Goal: Task Accomplishment & Management: Manage account settings

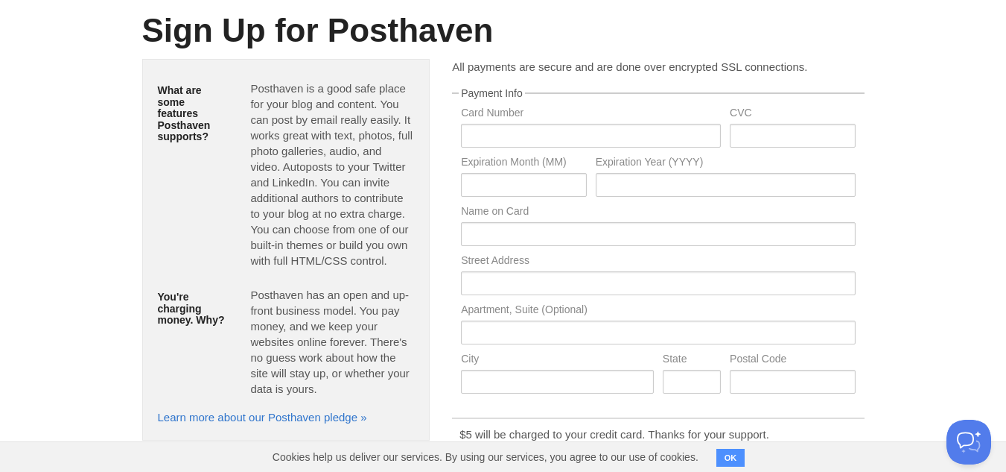
scroll to position [117, 0]
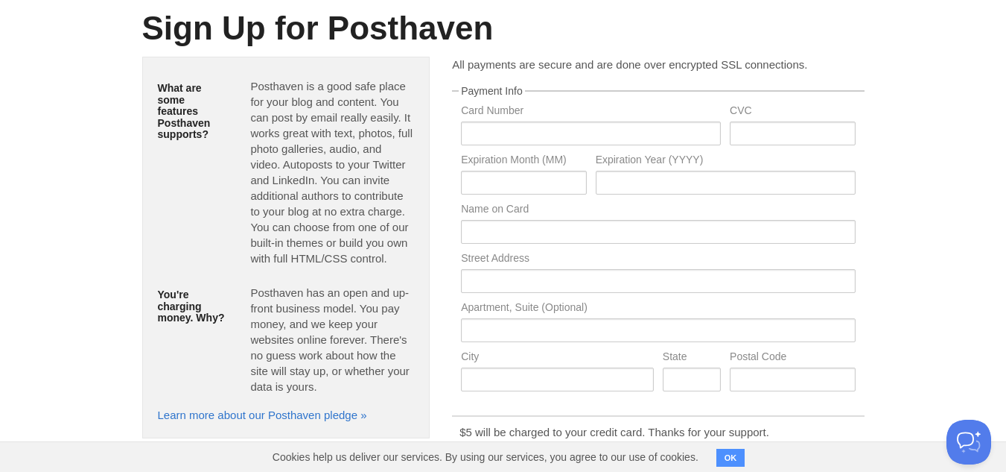
click at [726, 457] on button "OK" at bounding box center [731, 457] width 29 height 18
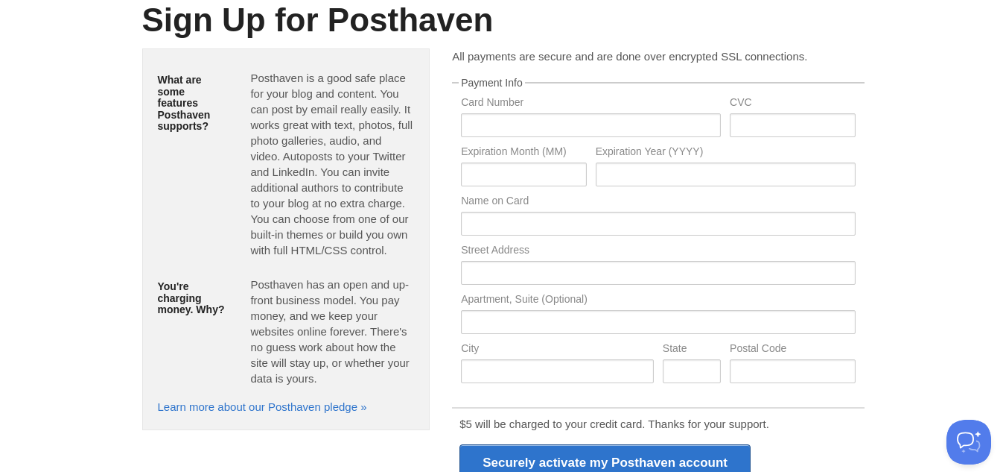
scroll to position [0, 0]
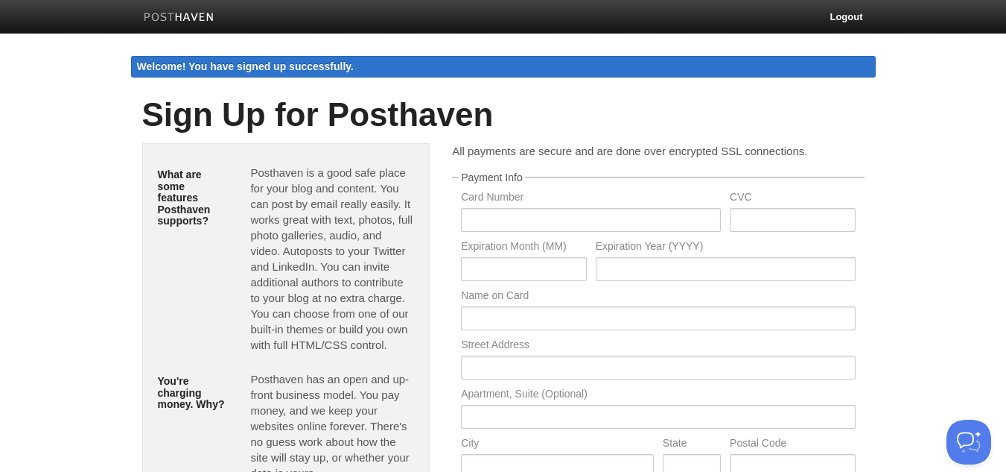
click at [187, 22] on img at bounding box center [179, 18] width 71 height 11
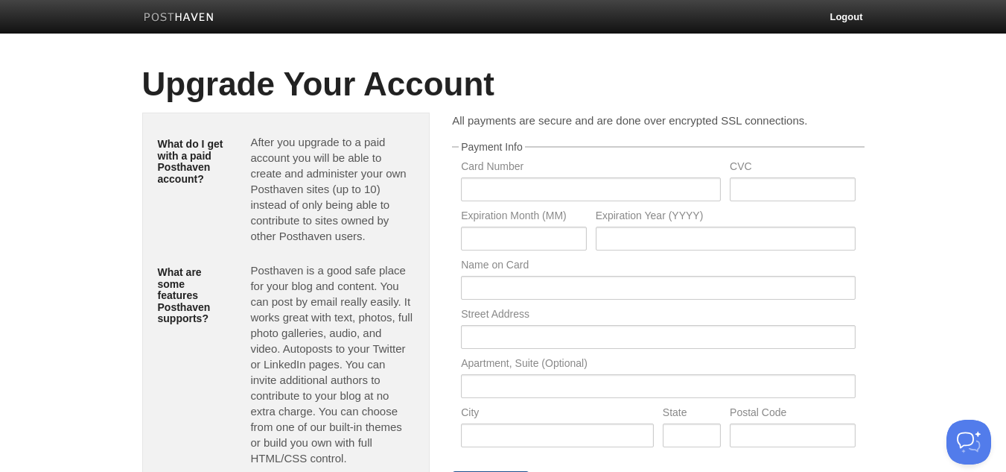
click at [167, 22] on img at bounding box center [179, 18] width 71 height 11
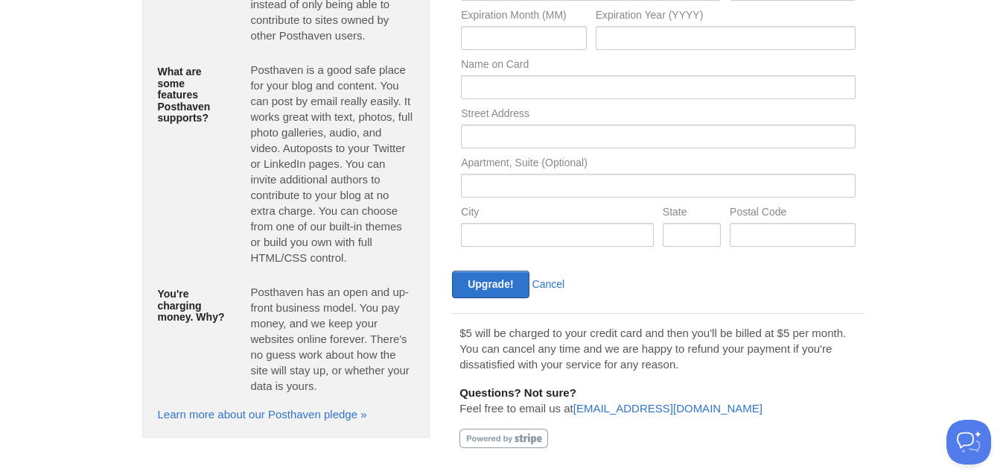
scroll to position [218, 0]
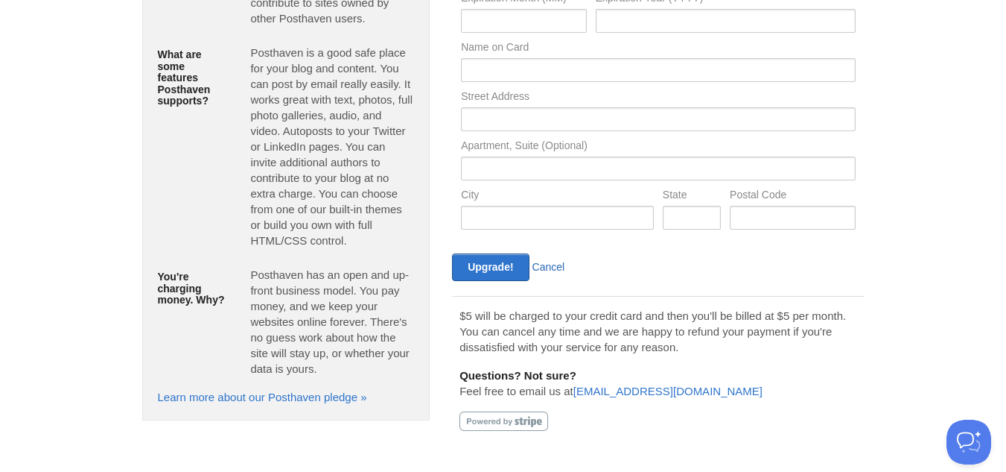
click at [553, 273] on link "Cancel" at bounding box center [549, 267] width 33 height 12
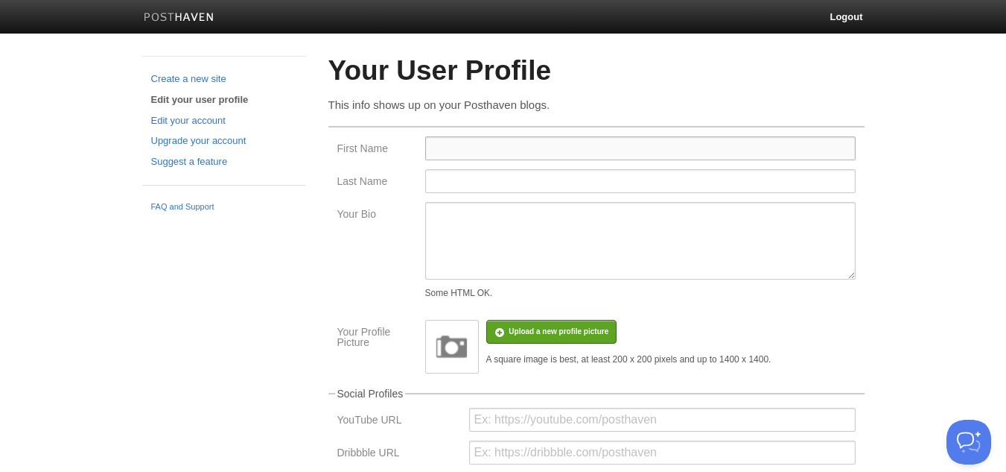
click at [460, 145] on input "First Name" at bounding box center [640, 148] width 431 height 24
type input "Divine"
type input "furniture"
click at [501, 212] on textarea "Your Bio" at bounding box center [640, 240] width 431 height 77
paste textarea "Divine Furniture [GEOGRAPHIC_DATA] is a leading destination for modern and luxu…"
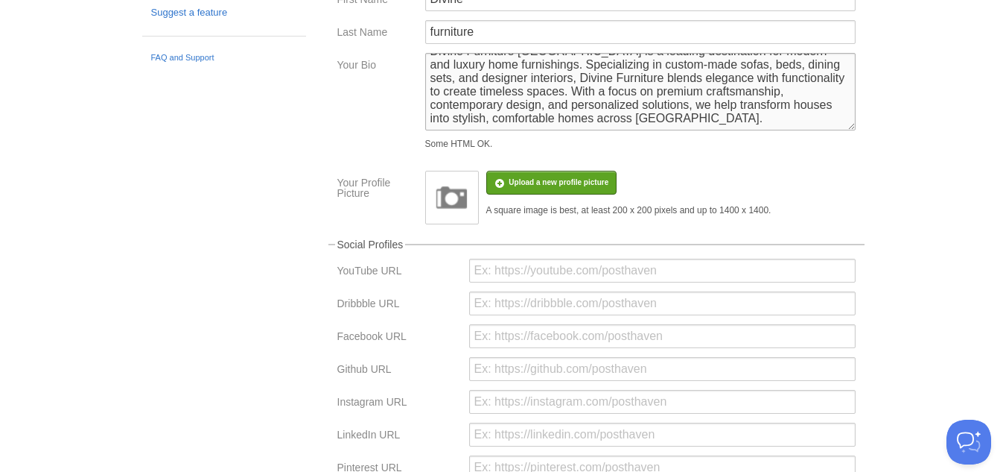
scroll to position [150, 0]
type textarea "Divine Furniture [GEOGRAPHIC_DATA] is a leading destination for modern and luxu…"
click at [539, 177] on input "file" at bounding box center [111, 189] width 1128 height 76
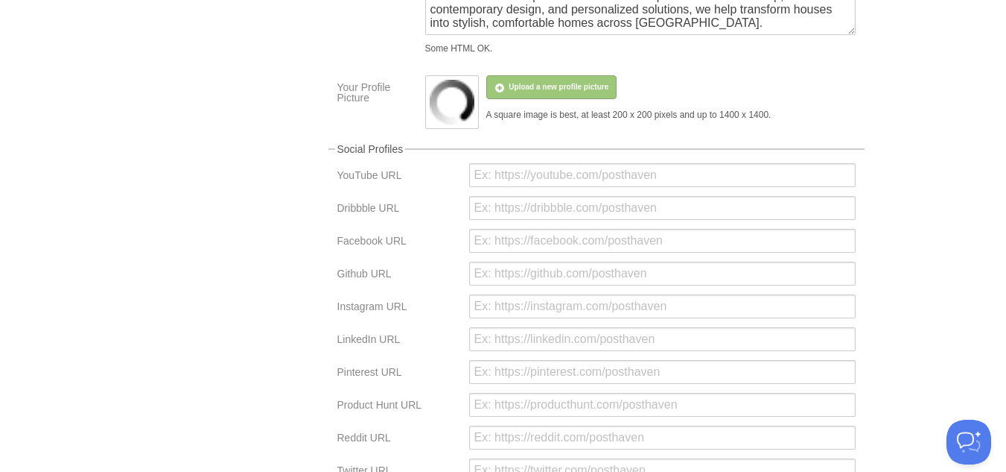
scroll to position [252, 0]
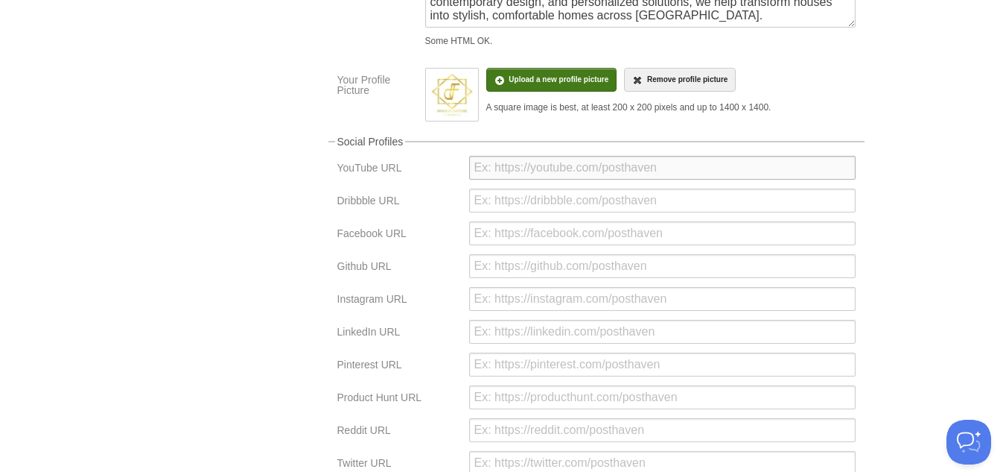
click at [548, 159] on input "url" at bounding box center [662, 168] width 387 height 24
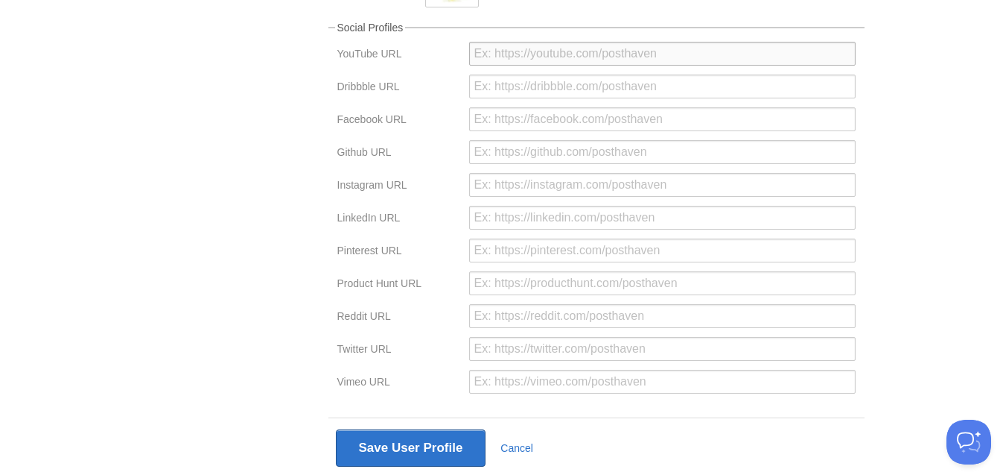
scroll to position [367, 0]
click at [527, 60] on input "url" at bounding box center [662, 53] width 387 height 24
paste input "[URL][DOMAIN_NAME]"
type input "[URL][DOMAIN_NAME]"
click at [561, 93] on input "url" at bounding box center [662, 86] width 387 height 24
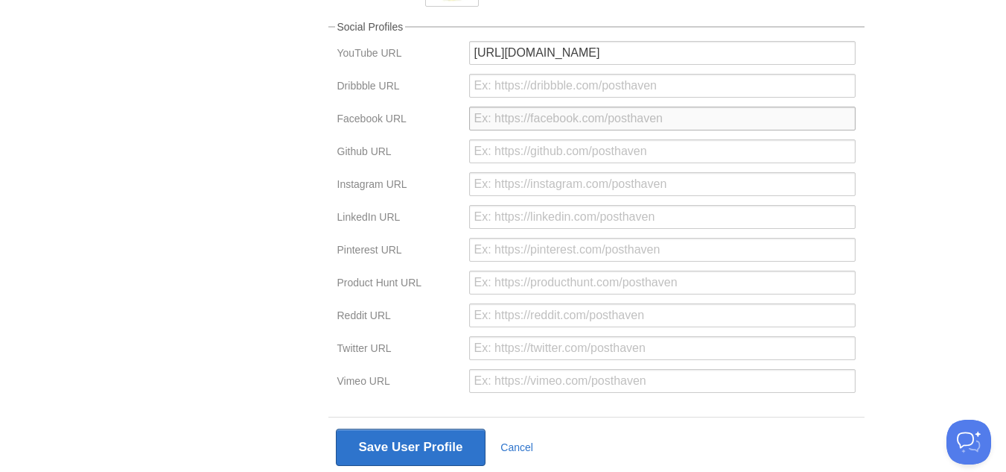
click at [560, 112] on input "url" at bounding box center [662, 119] width 387 height 24
paste input "[URL][DOMAIN_NAME]"
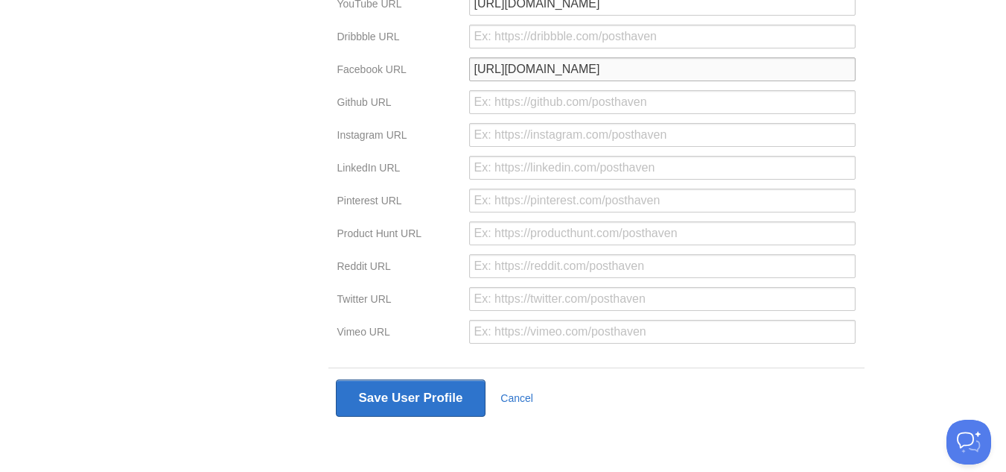
type input "[URL][DOMAIN_NAME]"
click at [589, 139] on input "url" at bounding box center [662, 135] width 387 height 24
paste input "[URL][DOMAIN_NAME]"
type input "[URL][DOMAIN_NAME]"
click at [526, 178] on input "url" at bounding box center [662, 168] width 387 height 24
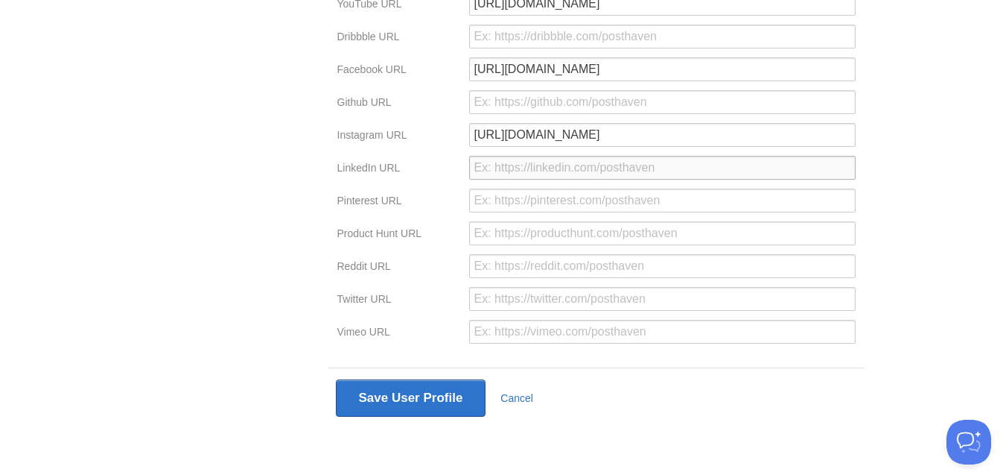
paste input "[URL][DOMAIN_NAME]"
type input "[URL][DOMAIN_NAME]"
click at [600, 202] on input "url" at bounding box center [662, 200] width 387 height 24
paste input "[URL][DOMAIN_NAME]"
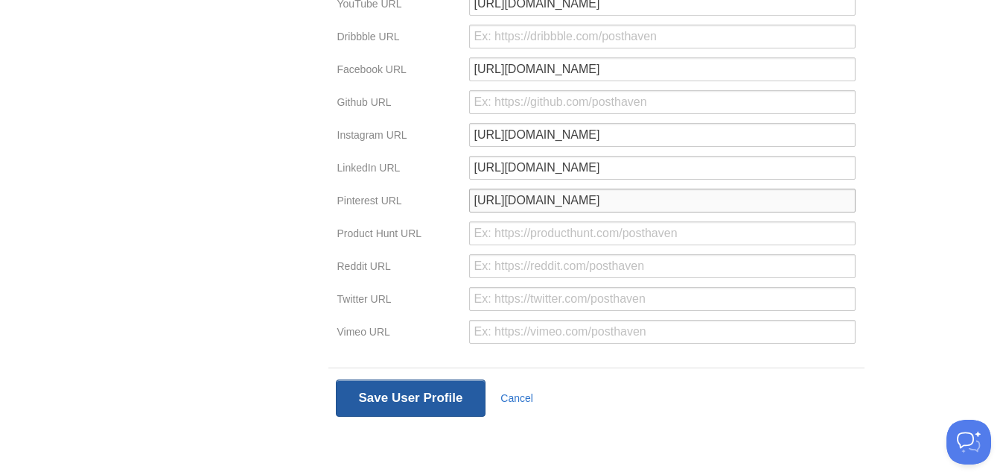
type input "[URL][DOMAIN_NAME]"
click at [384, 406] on button "Save User Profile" at bounding box center [411, 397] width 150 height 37
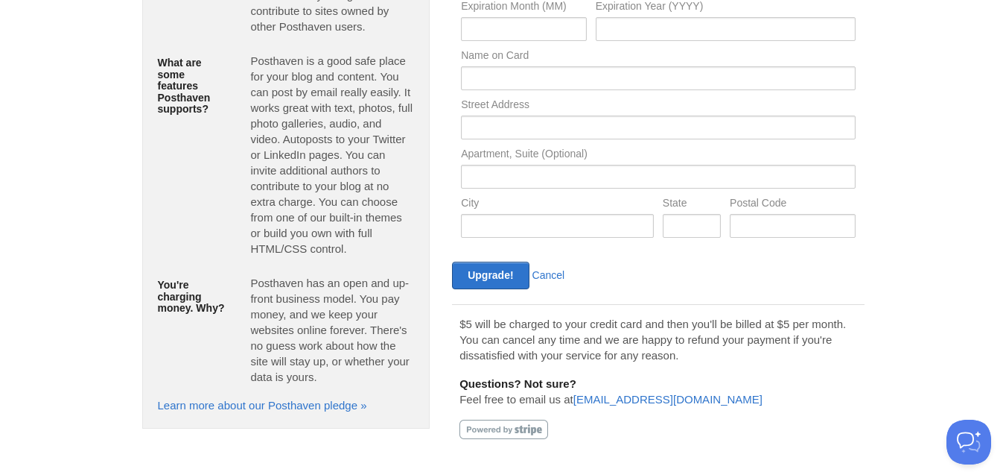
scroll to position [248, 0]
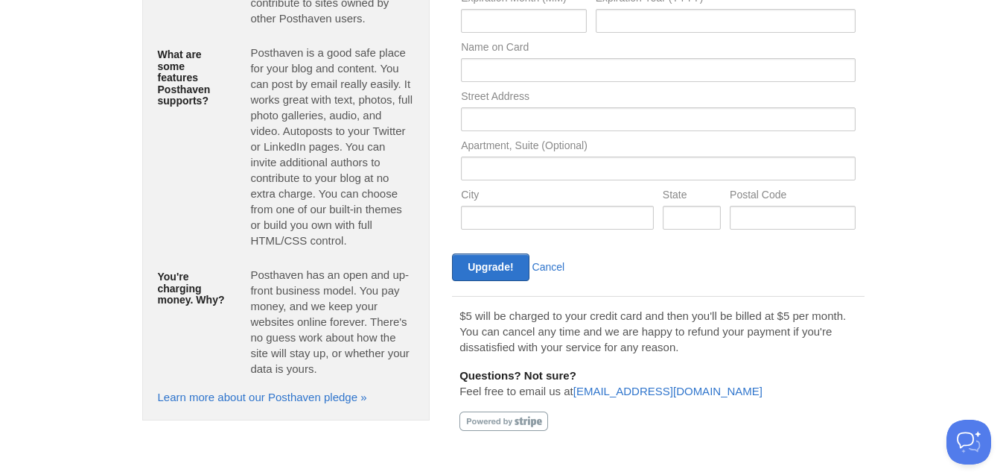
click at [562, 274] on div "Upgrade! Cancel" at bounding box center [553, 267] width 211 height 28
click at [545, 274] on div "Upgrade! Cancel" at bounding box center [553, 267] width 211 height 28
click at [551, 263] on link "Cancel" at bounding box center [549, 267] width 33 height 12
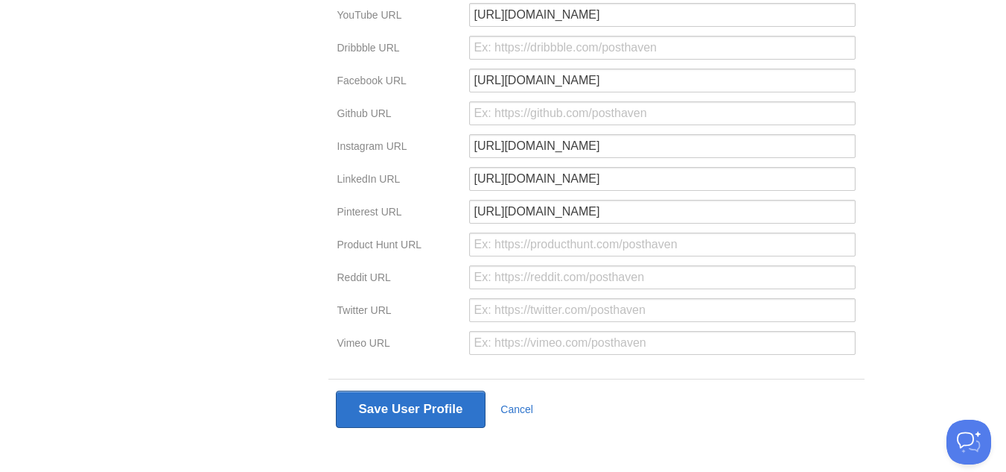
scroll to position [446, 0]
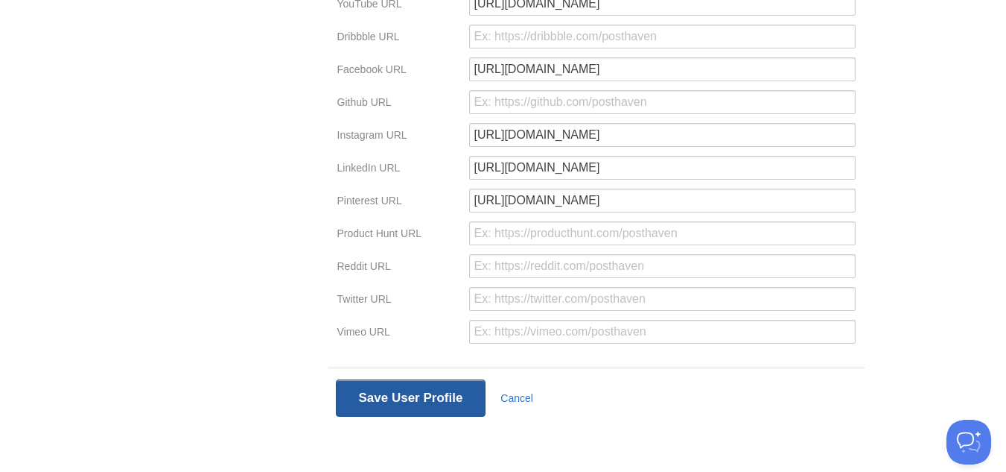
click at [417, 396] on button "Save User Profile" at bounding box center [411, 397] width 150 height 37
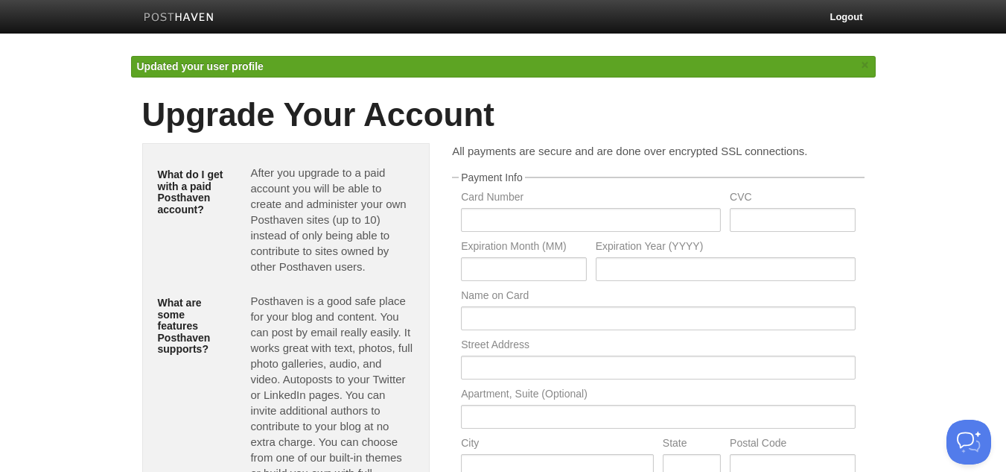
click at [183, 22] on img at bounding box center [179, 18] width 71 height 11
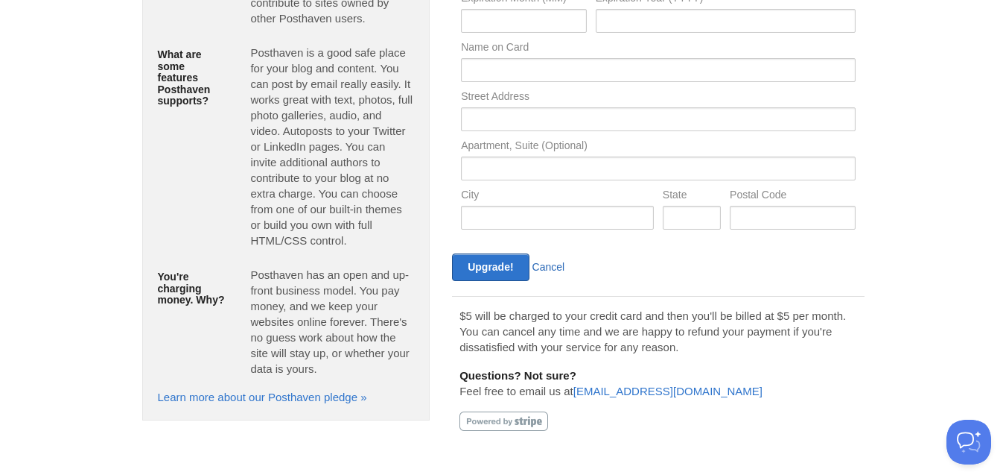
click at [553, 261] on link "Cancel" at bounding box center [549, 267] width 33 height 12
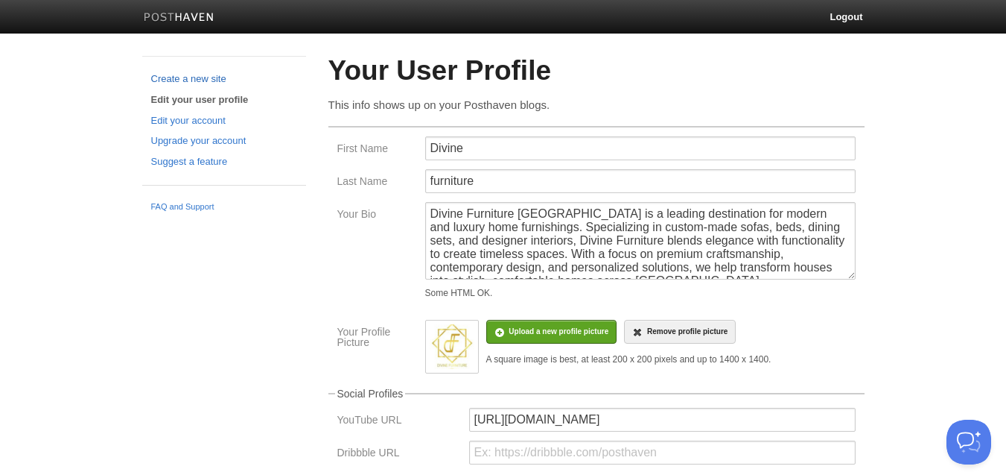
click at [223, 73] on link "Create a new site" at bounding box center [224, 80] width 146 height 16
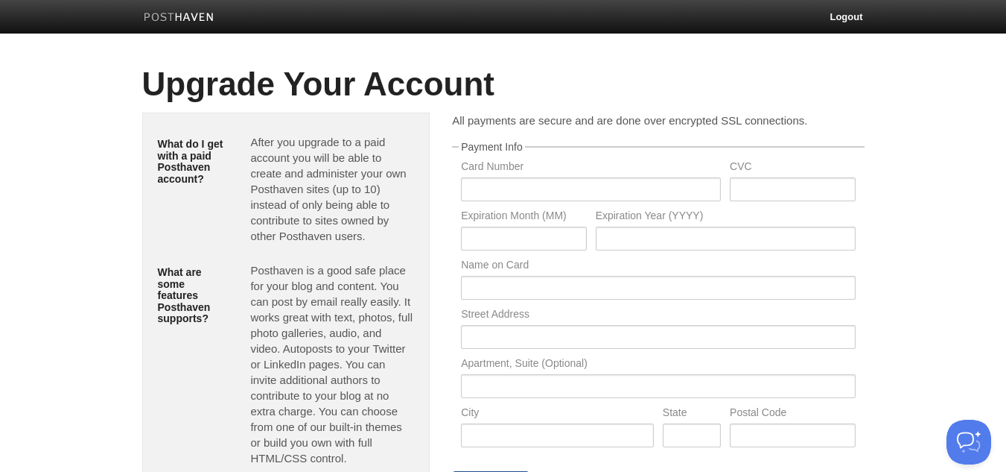
scroll to position [218, 0]
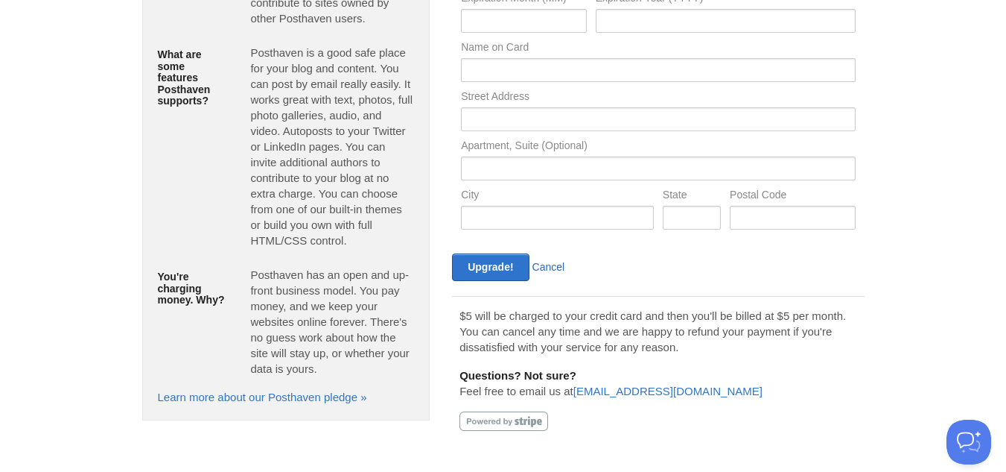
click at [557, 269] on link "Cancel" at bounding box center [549, 267] width 33 height 12
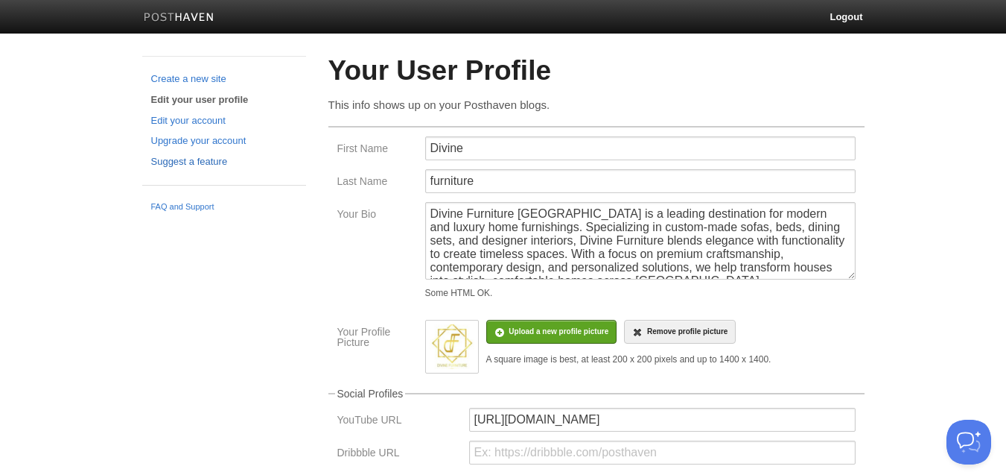
click at [221, 156] on link "Suggest a feature" at bounding box center [224, 162] width 146 height 16
click at [212, 120] on link "Edit your account" at bounding box center [224, 121] width 146 height 16
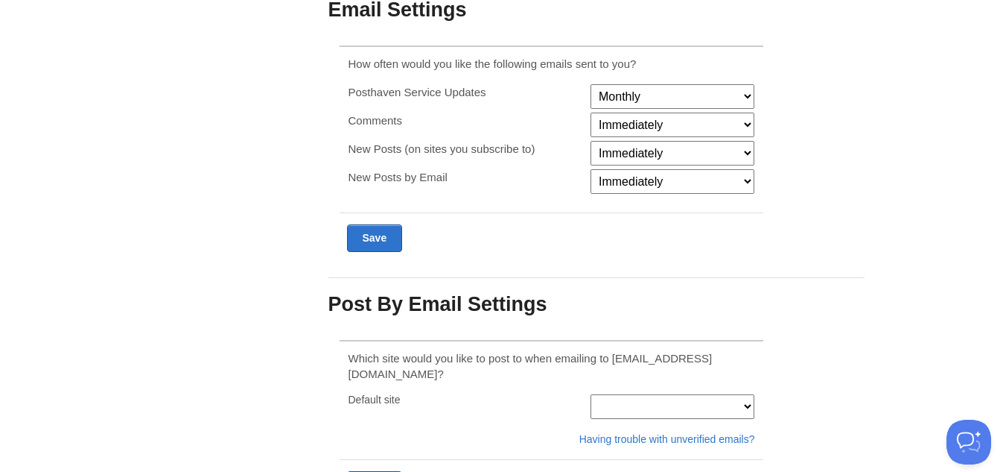
scroll to position [356, 0]
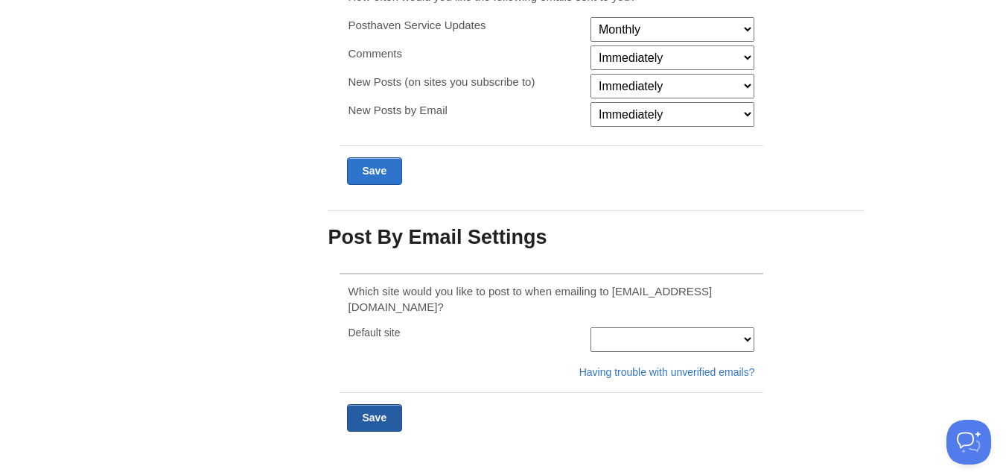
drag, startPoint x: 383, startPoint y: 387, endPoint x: 372, endPoint y: 413, distance: 27.4
click at [372, 413] on div at bounding box center [552, 417] width 425 height 51
click at [377, 404] on input "Submit" at bounding box center [375, 418] width 56 height 28
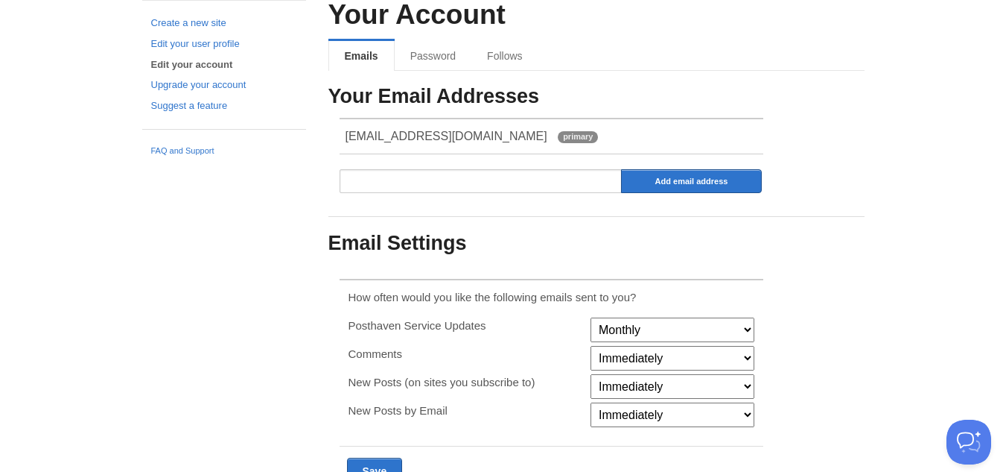
scroll to position [0, 0]
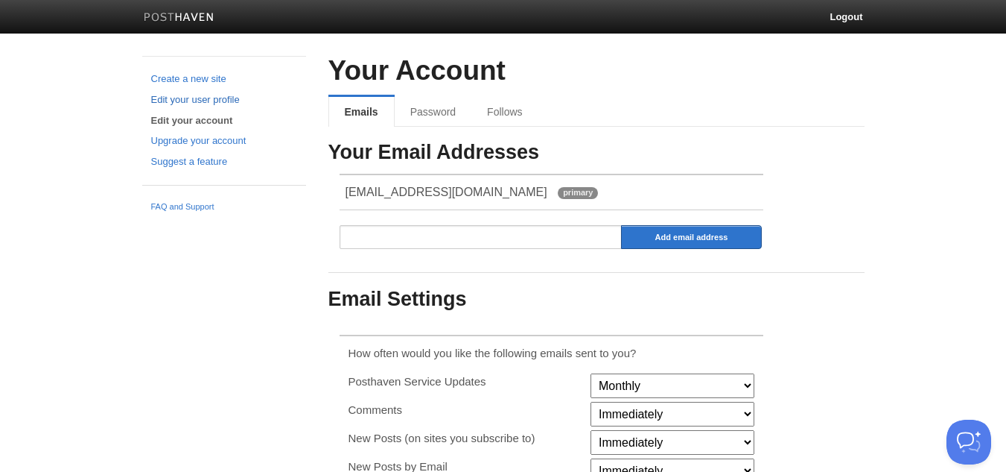
click at [219, 93] on link "Edit your user profile" at bounding box center [224, 100] width 146 height 16
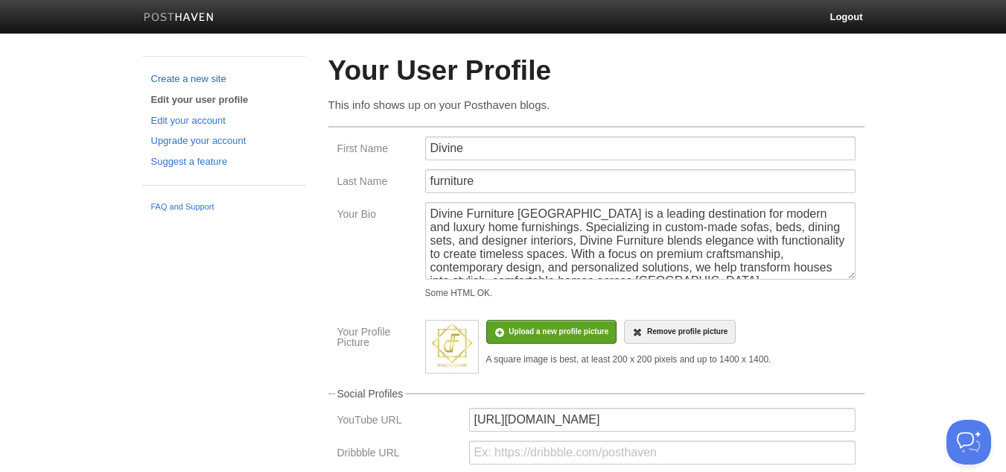
click at [191, 78] on link "Create a new site" at bounding box center [224, 80] width 146 height 16
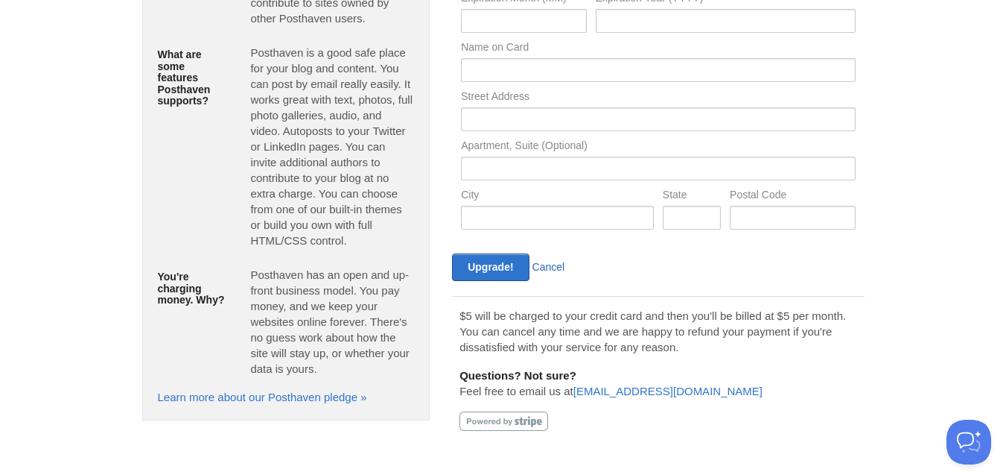
click at [554, 267] on link "Cancel" at bounding box center [549, 267] width 33 height 12
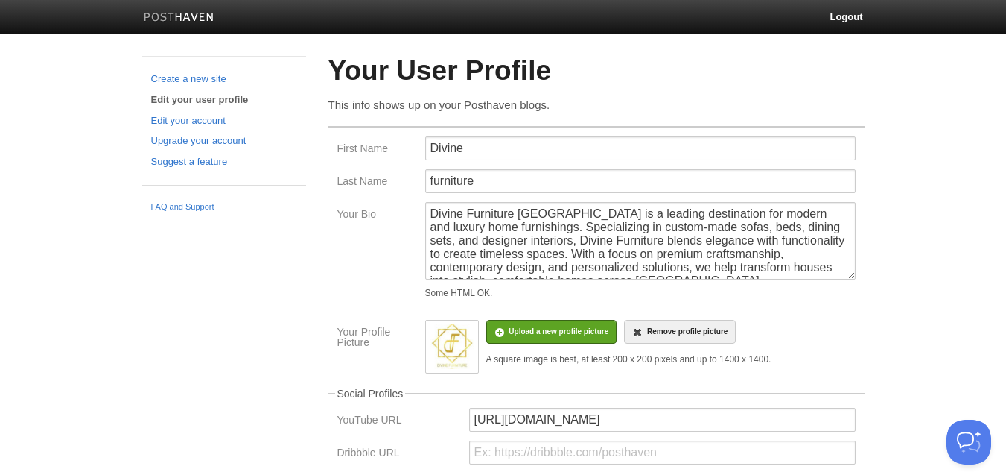
click at [179, 92] on link "Edit your user profile" at bounding box center [224, 100] width 146 height 16
click at [192, 101] on link "Edit your user profile" at bounding box center [224, 100] width 146 height 16
click at [180, 75] on link "Create a new site" at bounding box center [224, 80] width 146 height 16
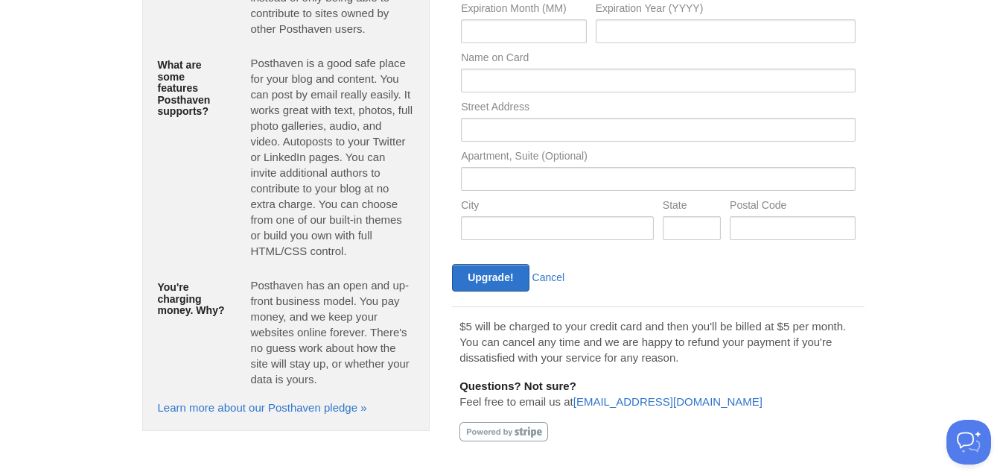
scroll to position [218, 0]
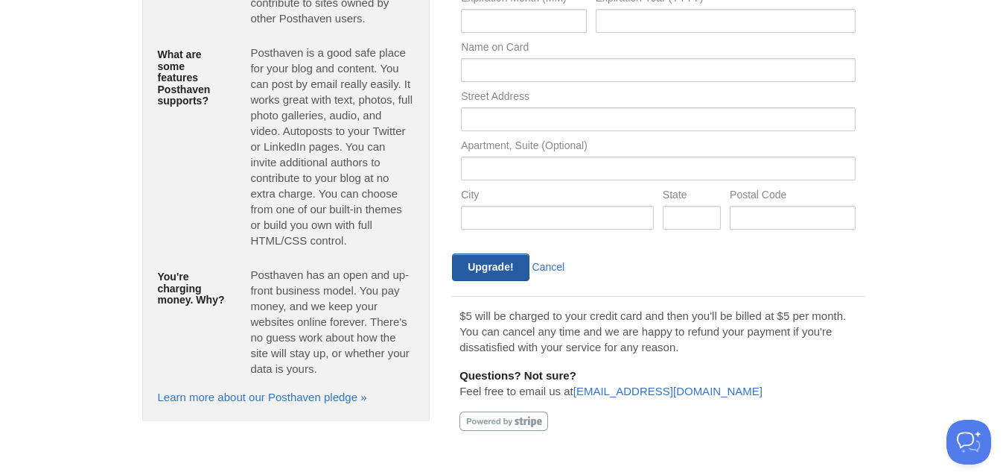
click at [509, 264] on input "Upgrade!" at bounding box center [490, 267] width 77 height 28
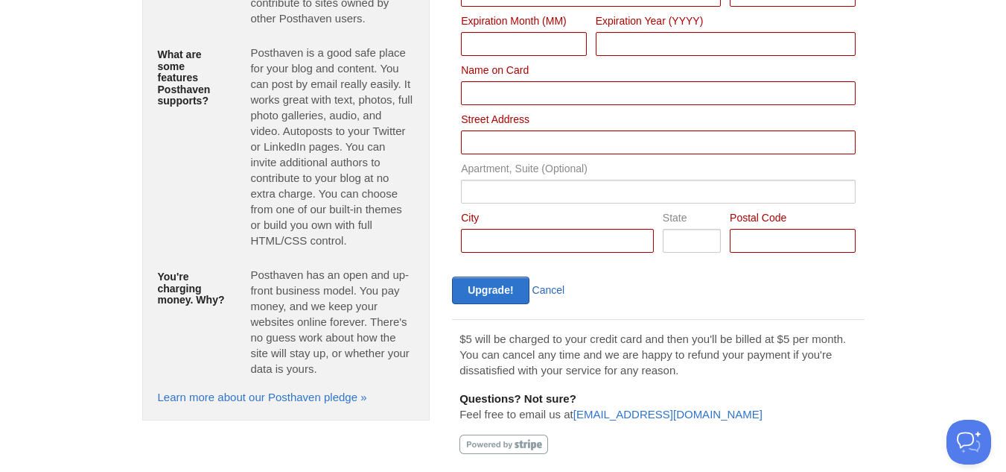
click at [541, 285] on link "Cancel" at bounding box center [549, 290] width 33 height 12
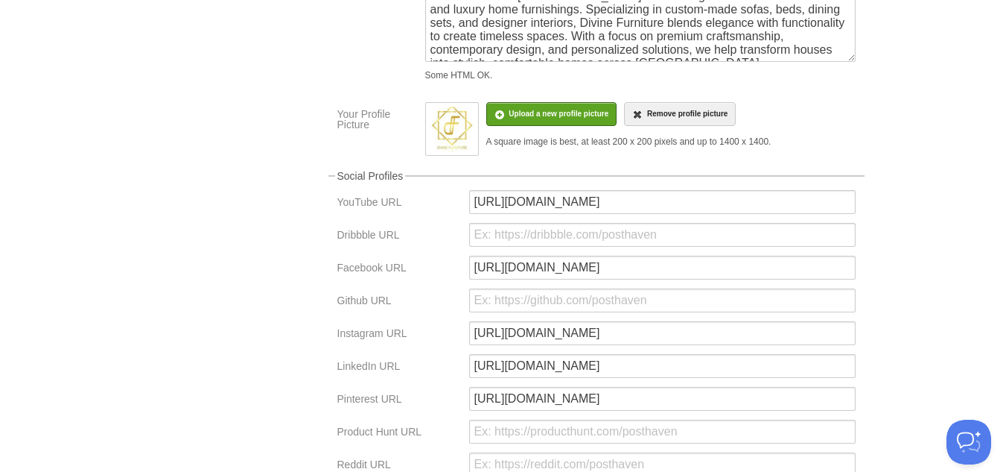
scroll to position [416, 0]
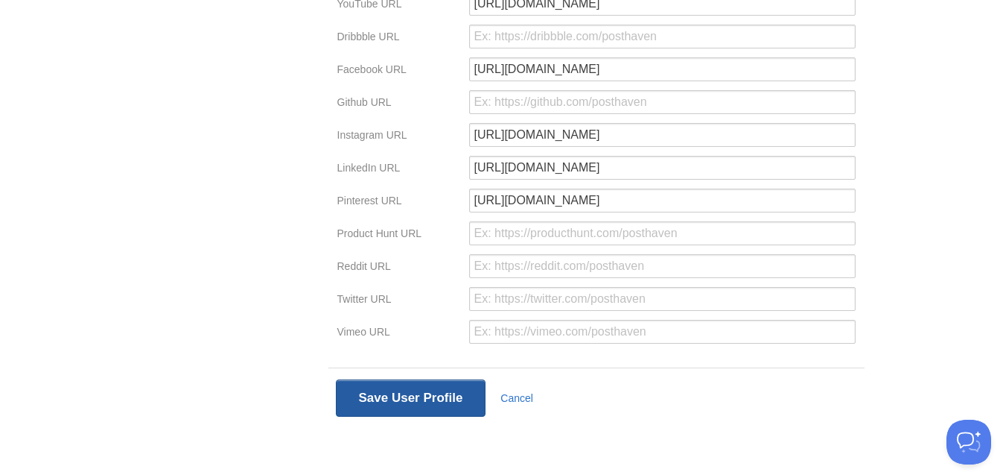
click at [396, 410] on button "Save User Profile" at bounding box center [411, 397] width 150 height 37
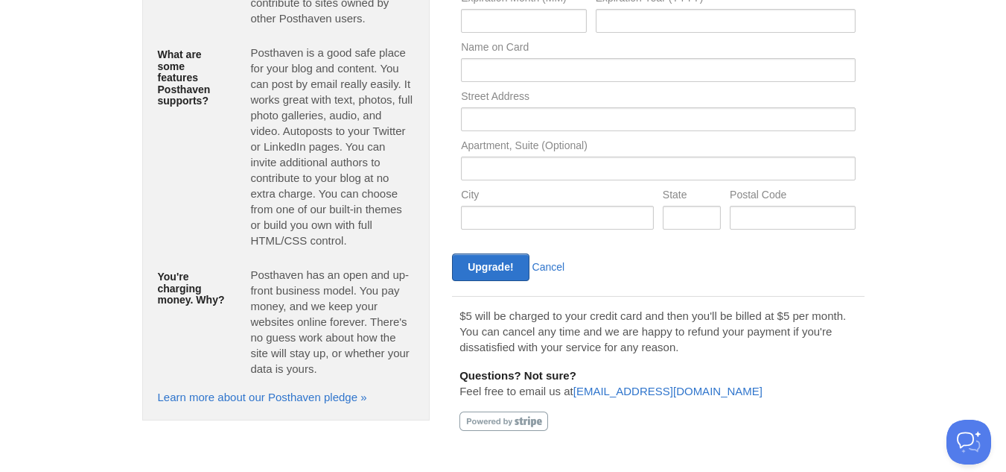
scroll to position [56, 0]
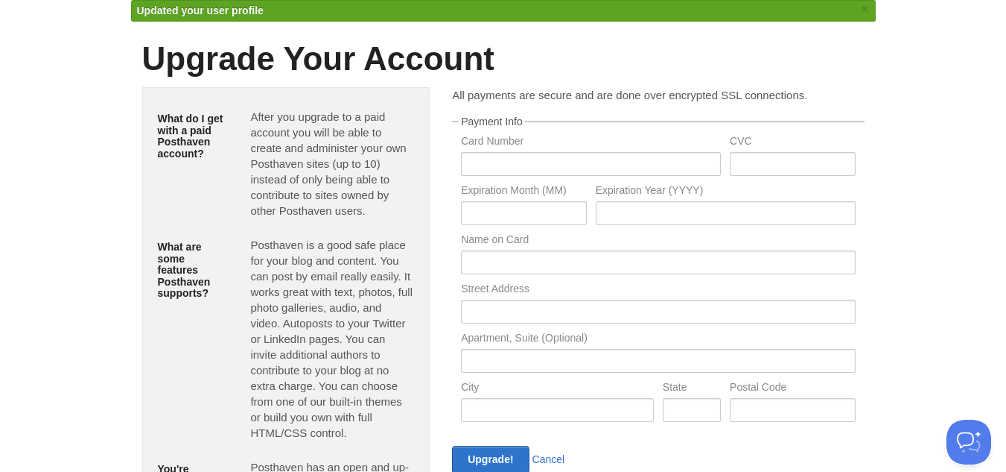
click at [396, 410] on p "Posthaven is a good safe place for your blog and content. You can post by email…" at bounding box center [332, 338] width 164 height 203
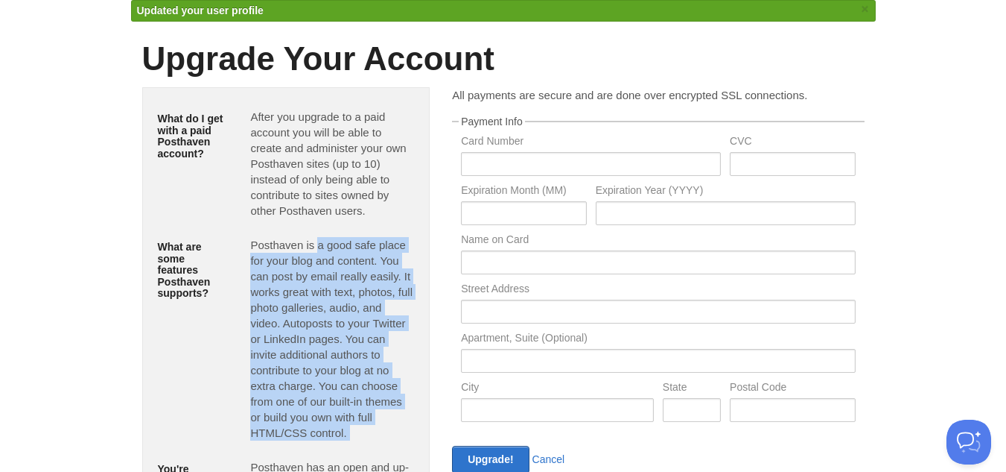
click at [396, 410] on p "Posthaven is a good safe place for your blog and content. You can post by email…" at bounding box center [332, 338] width 164 height 203
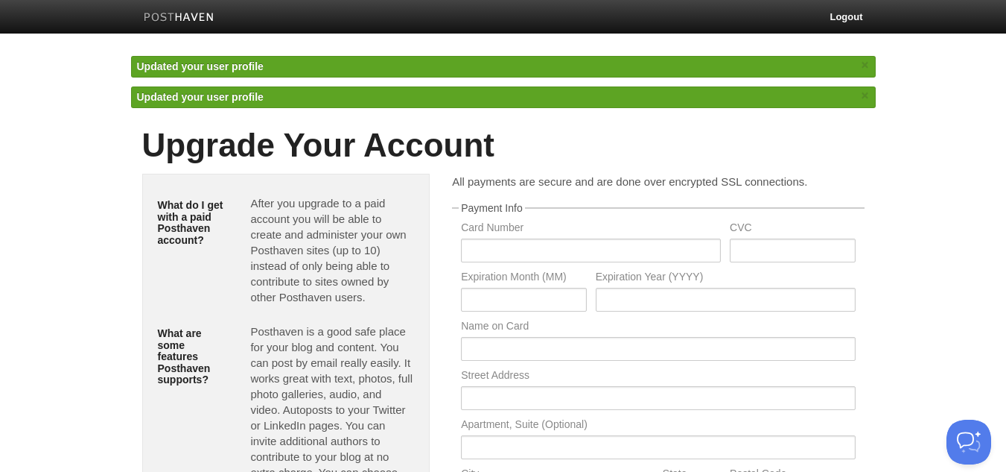
click at [219, 71] on span "Updated your user profile" at bounding box center [200, 66] width 127 height 12
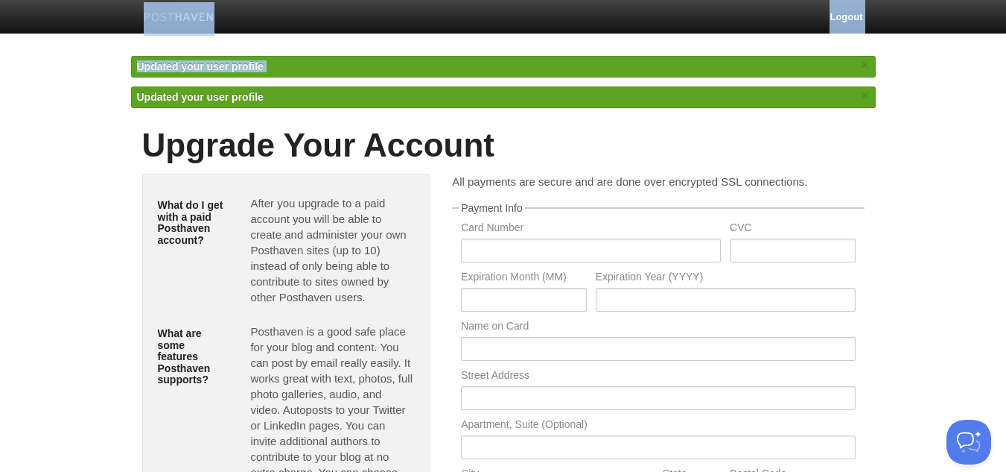
drag, startPoint x: 219, startPoint y: 71, endPoint x: 117, endPoint y: -40, distance: 150.8
click at [117, 0] on html "Logout Updated your user profile × Updated your user profile × Create a new sit…" at bounding box center [503, 375] width 1006 height 750
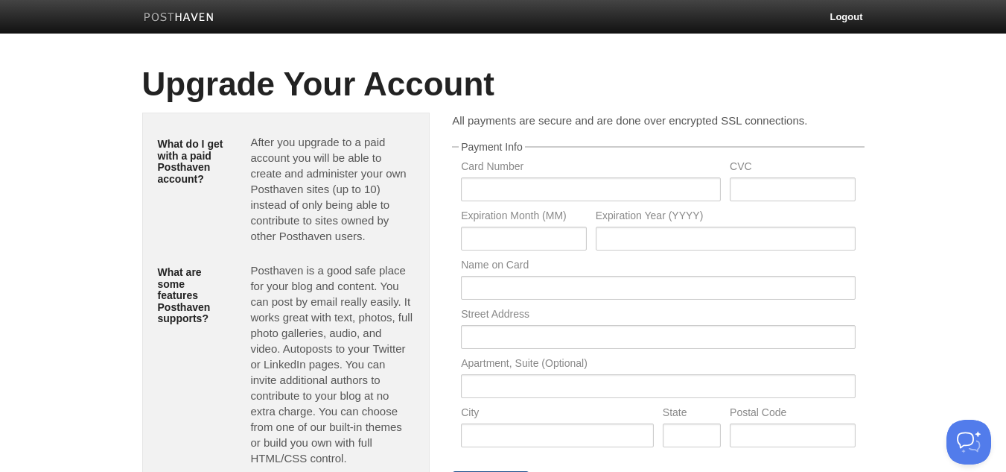
click at [164, 10] on link at bounding box center [179, 19] width 93 height 34
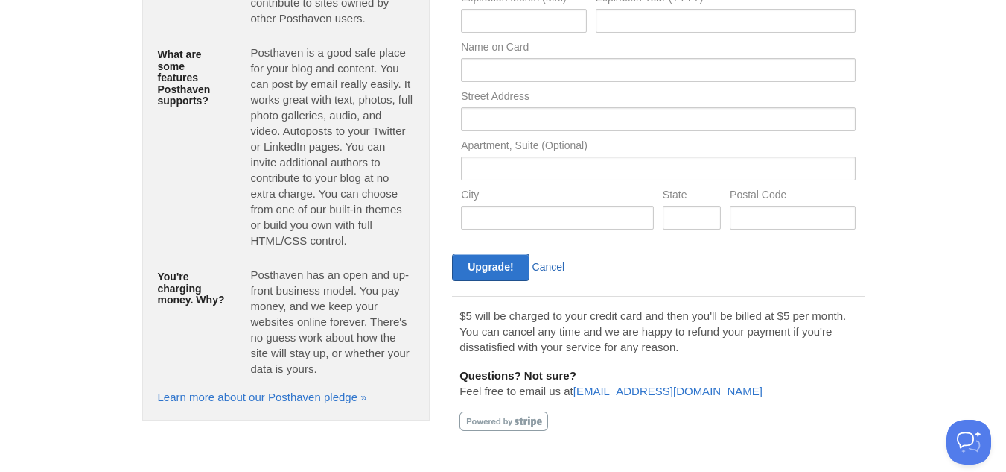
click at [551, 270] on link "Cancel" at bounding box center [549, 267] width 33 height 12
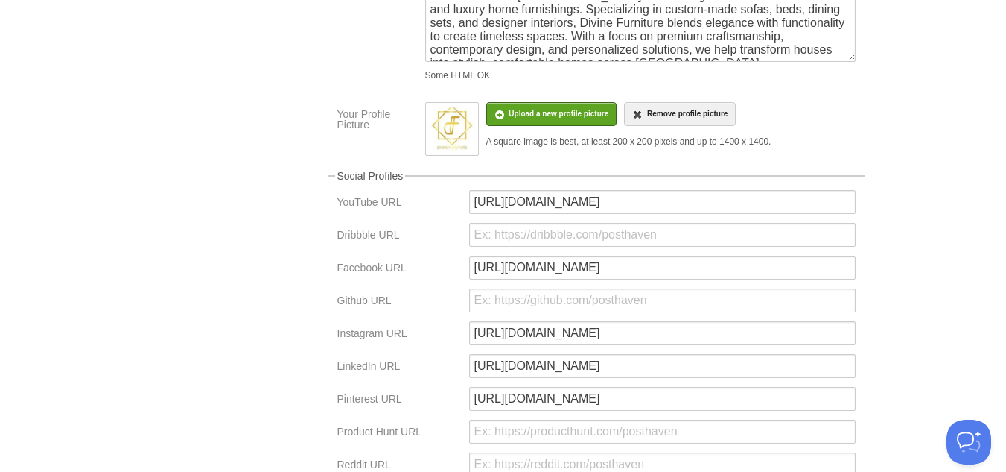
scroll to position [416, 0]
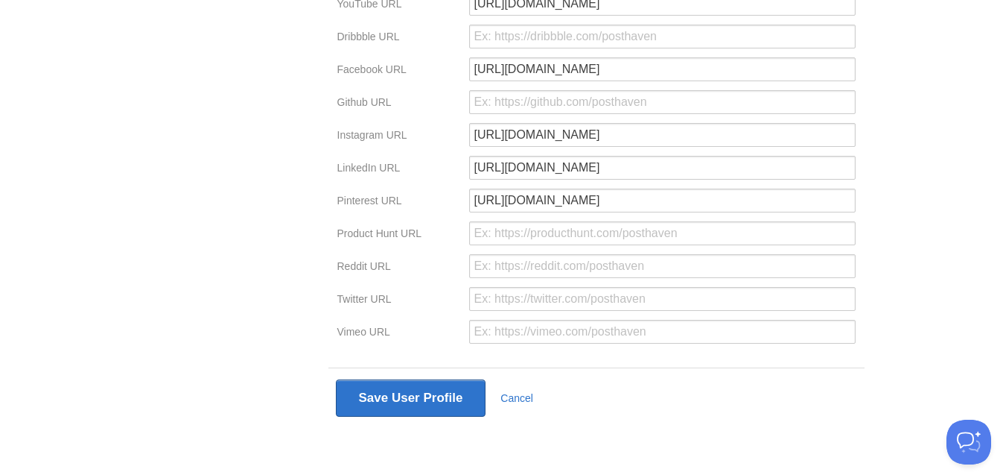
click at [516, 414] on div "Save User Profile Cancel" at bounding box center [596, 397] width 521 height 37
click at [516, 393] on link "Cancel" at bounding box center [517, 398] width 33 height 12
